Goal: Information Seeking & Learning: Learn about a topic

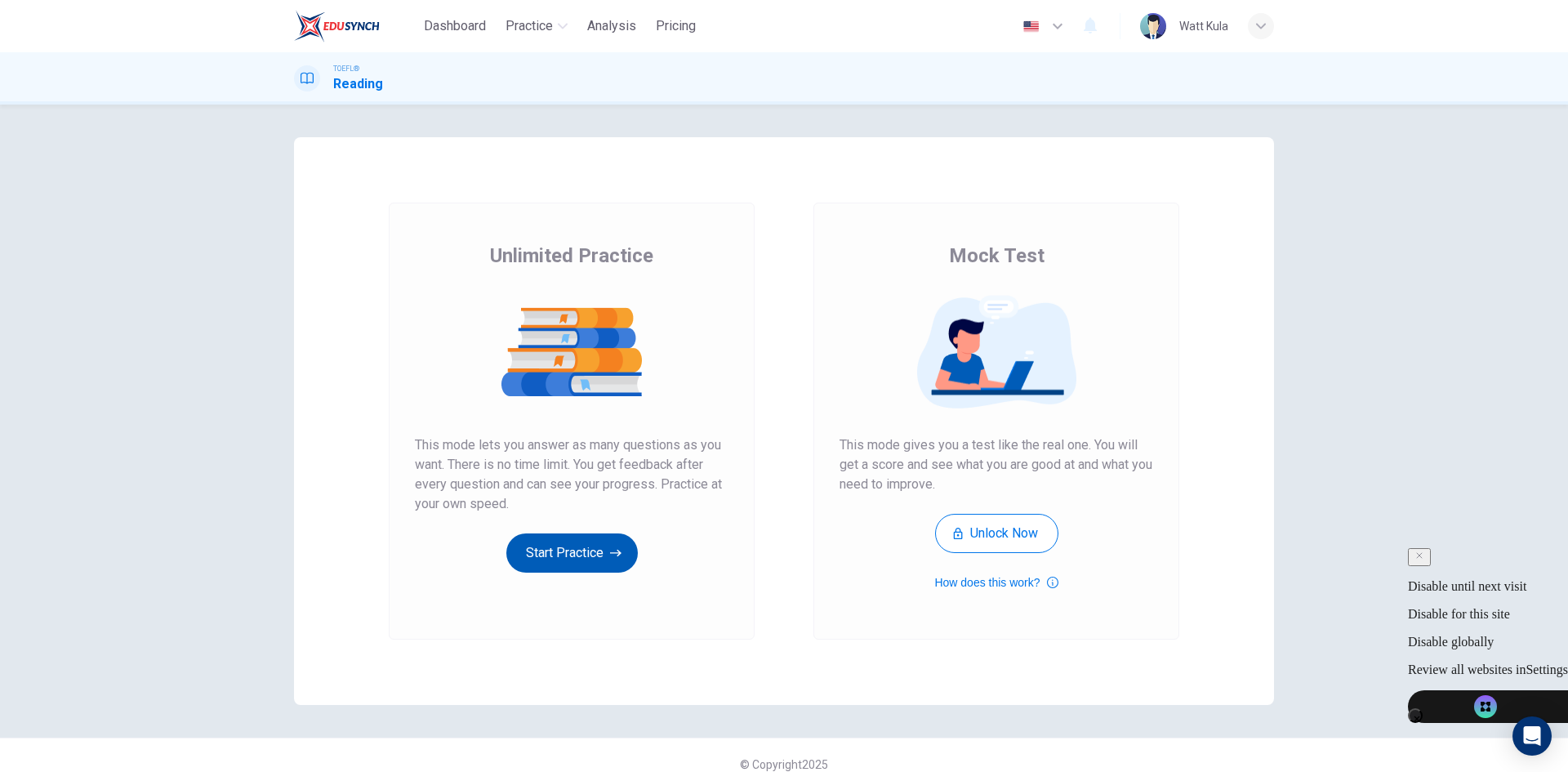
click at [562, 563] on button "Start Practice" at bounding box center [572, 552] width 131 height 40
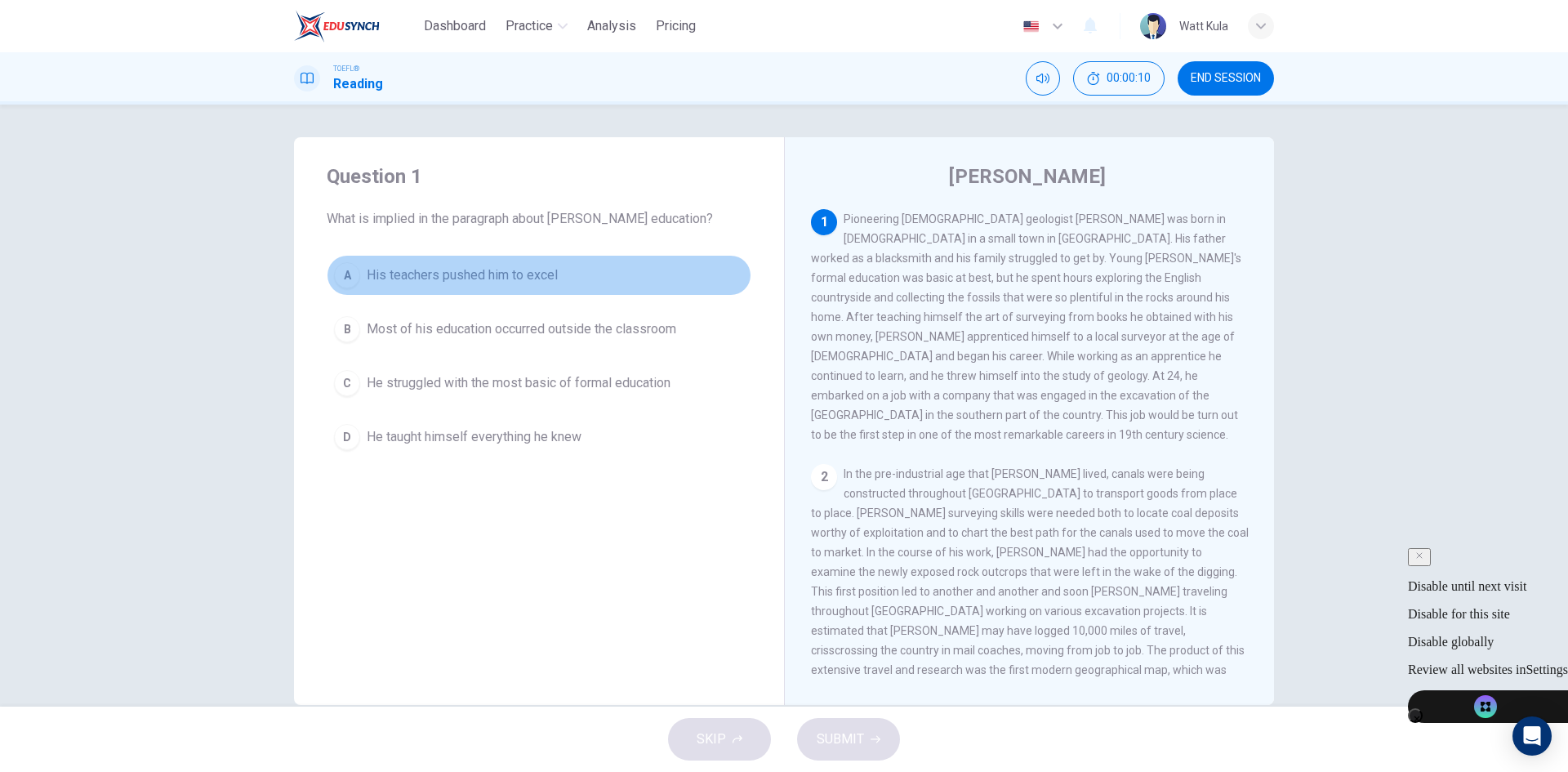
click at [703, 262] on button "A His teachers pushed him to excel" at bounding box center [539, 275] width 425 height 40
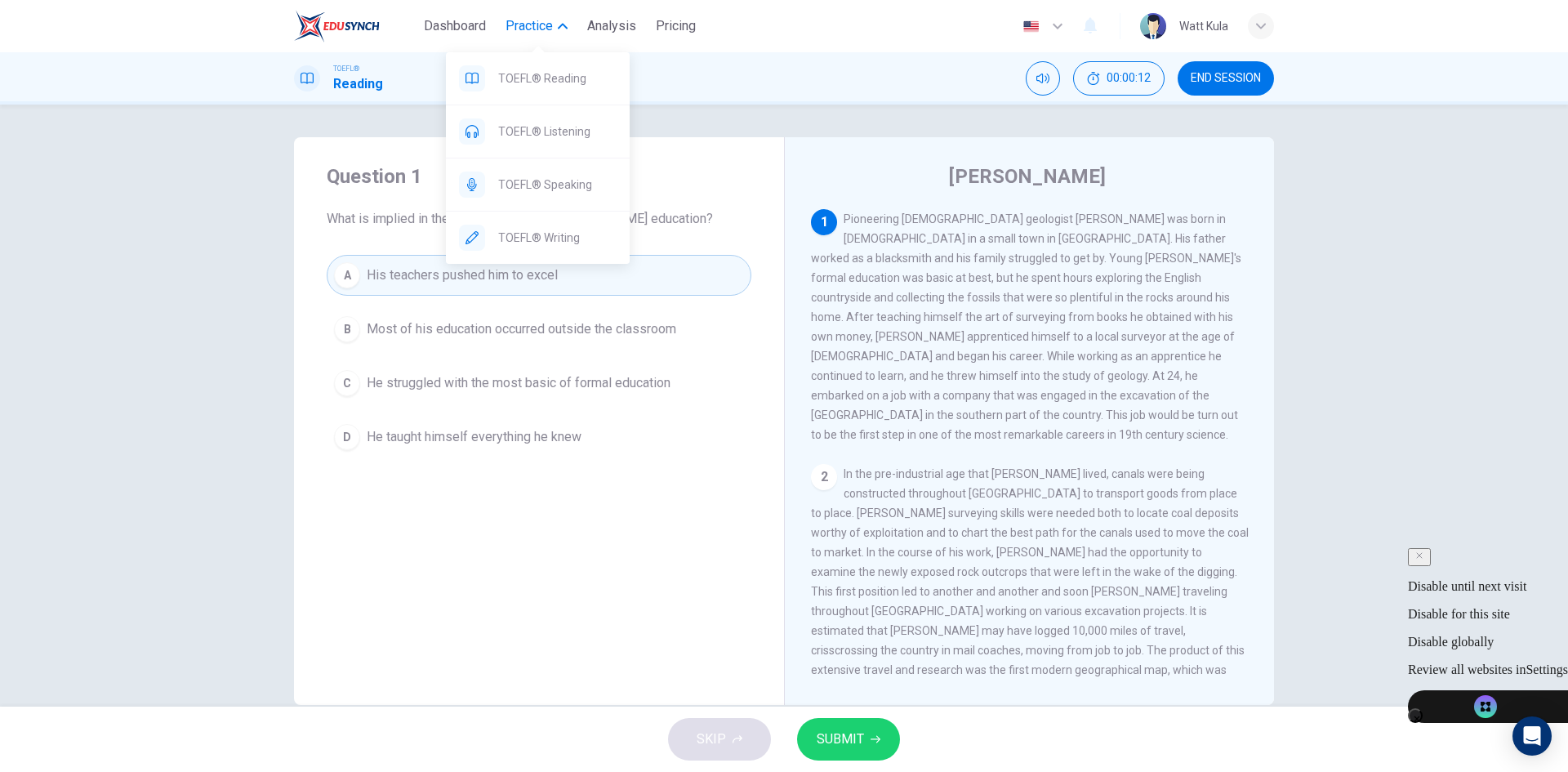
click at [510, 19] on span "Practice" at bounding box center [529, 26] width 48 height 19
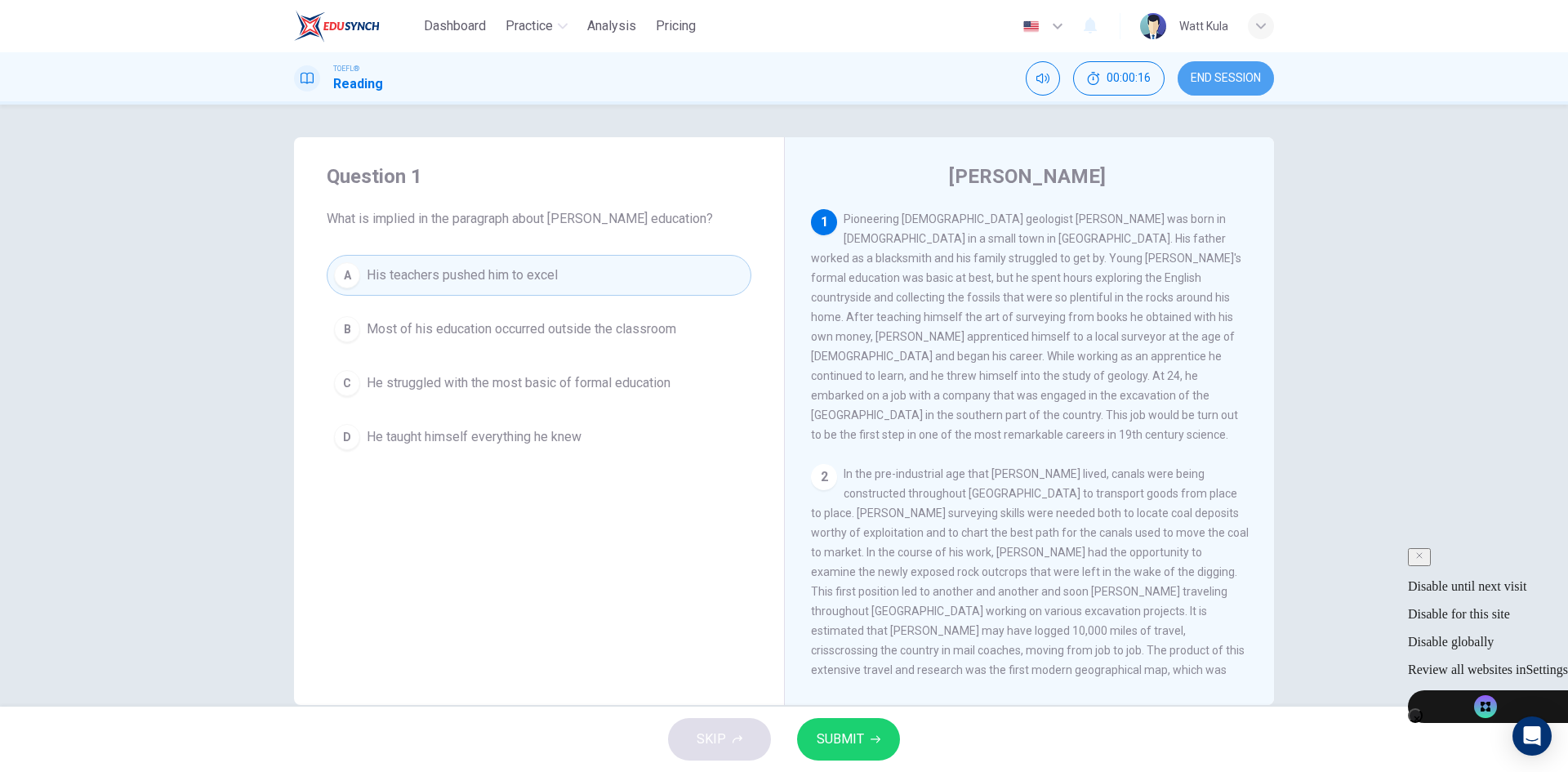
click at [1201, 75] on span "END SESSION" at bounding box center [1225, 78] width 70 height 13
